Goal: Task Accomplishment & Management: Manage account settings

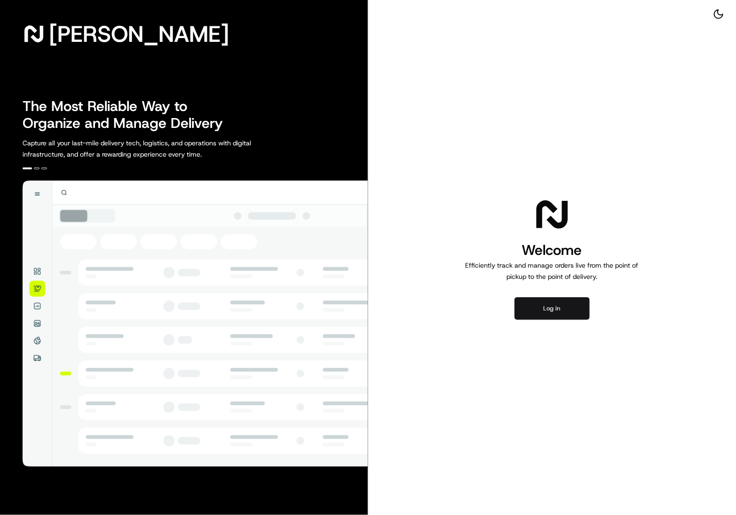
click at [570, 306] on button "Log in" at bounding box center [552, 308] width 75 height 23
